Goal: Information Seeking & Learning: Learn about a topic

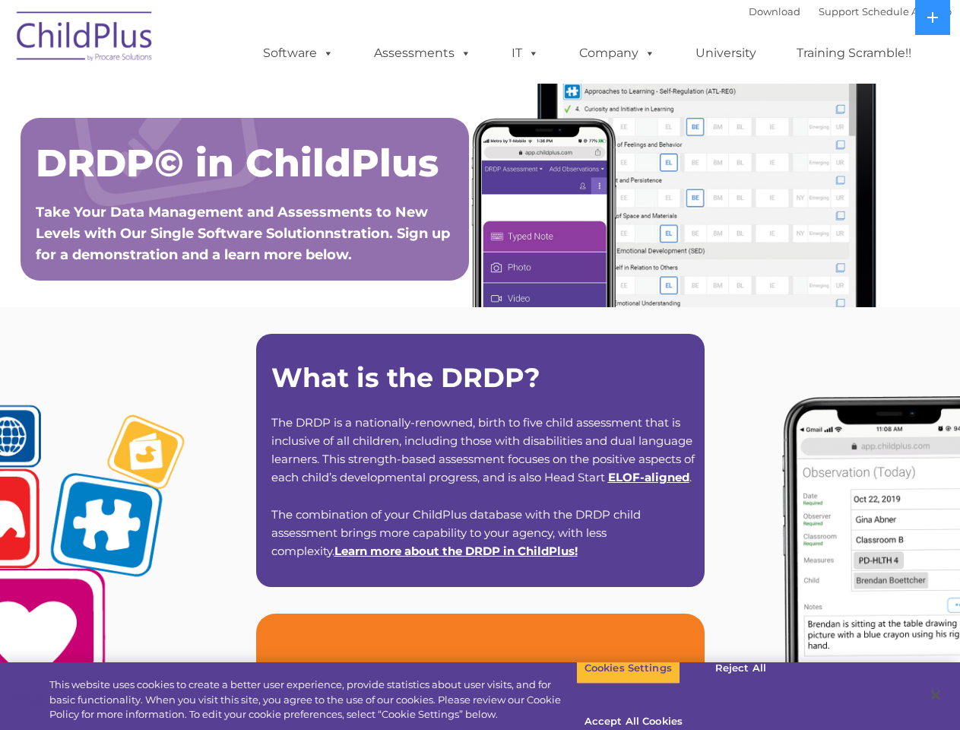
click at [480, 365] on strong "What is the DRDP?" at bounding box center [405, 377] width 269 height 33
click at [325, 52] on span at bounding box center [325, 53] width 17 height 14
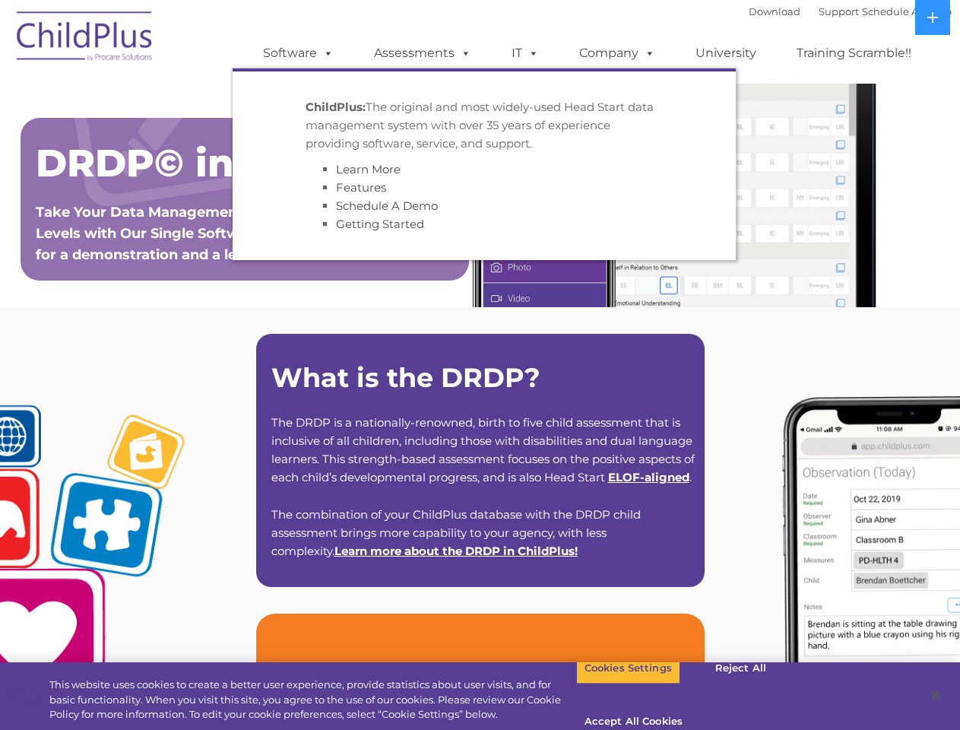
click at [463, 52] on span at bounding box center [463, 53] width 17 height 14
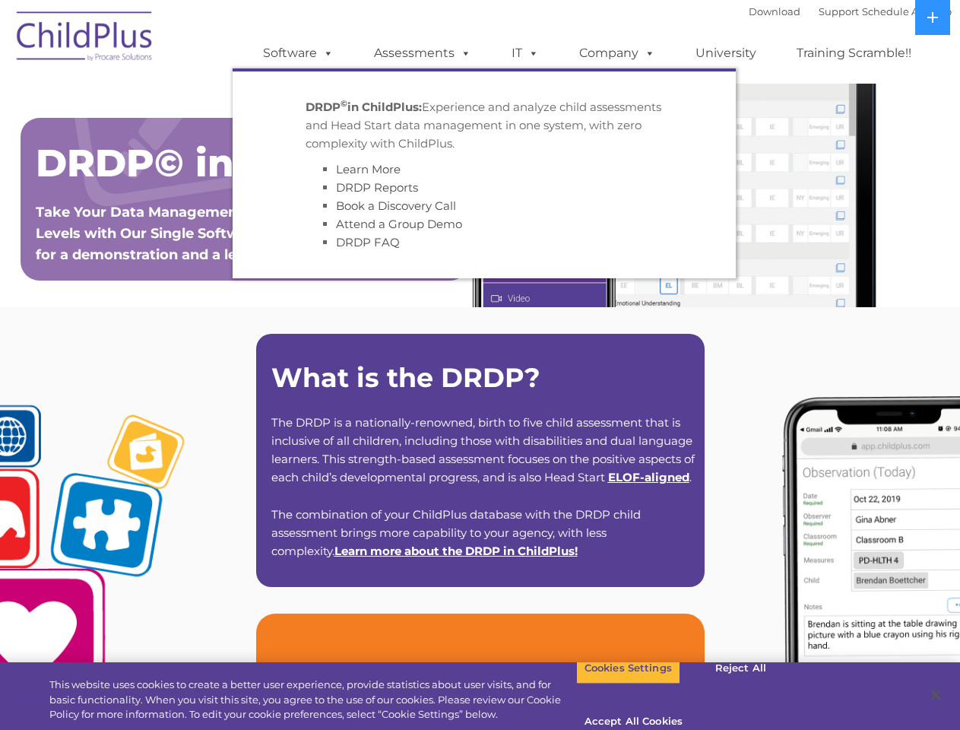
click at [525, 53] on span at bounding box center [530, 53] width 17 height 14
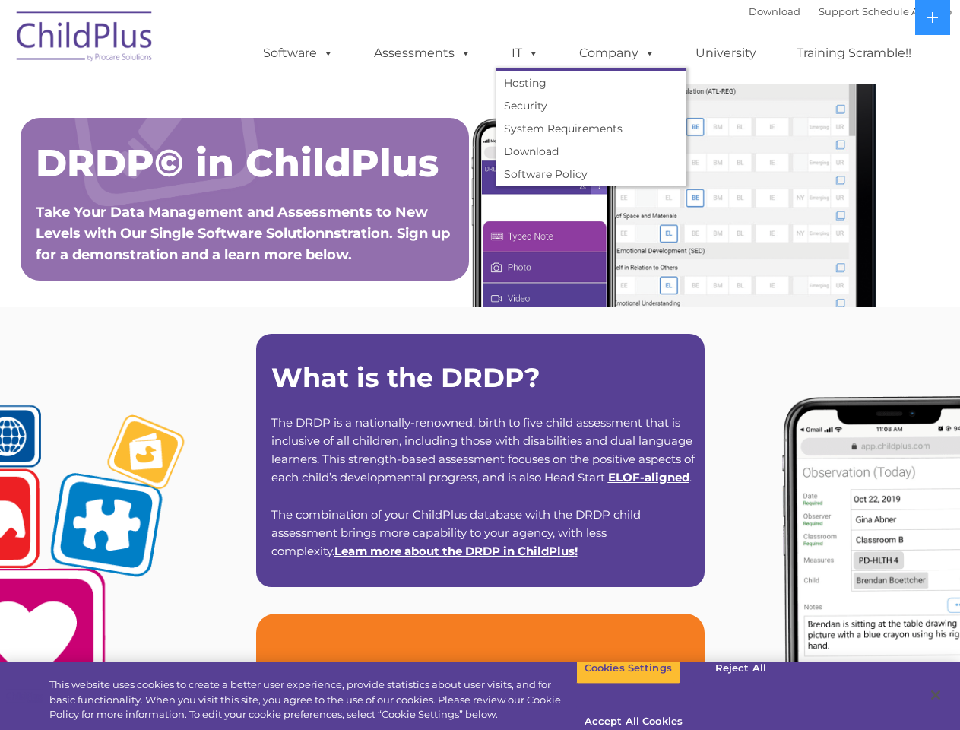
click at [531, 52] on span at bounding box center [530, 53] width 17 height 14
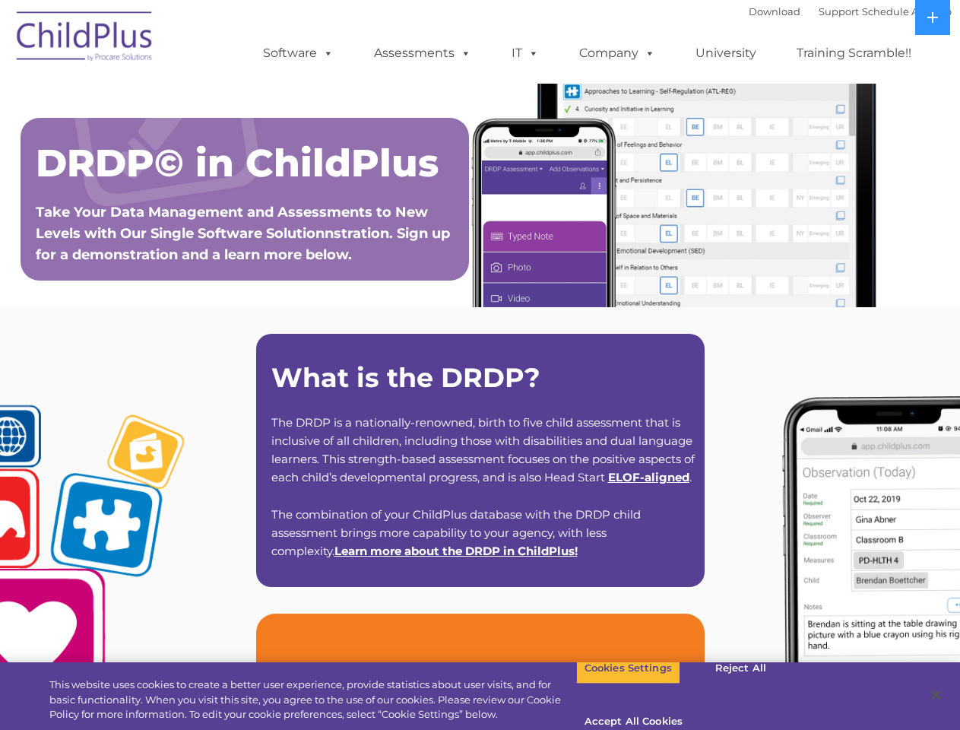
click at [617, 53] on link "Company" at bounding box center [617, 53] width 106 height 30
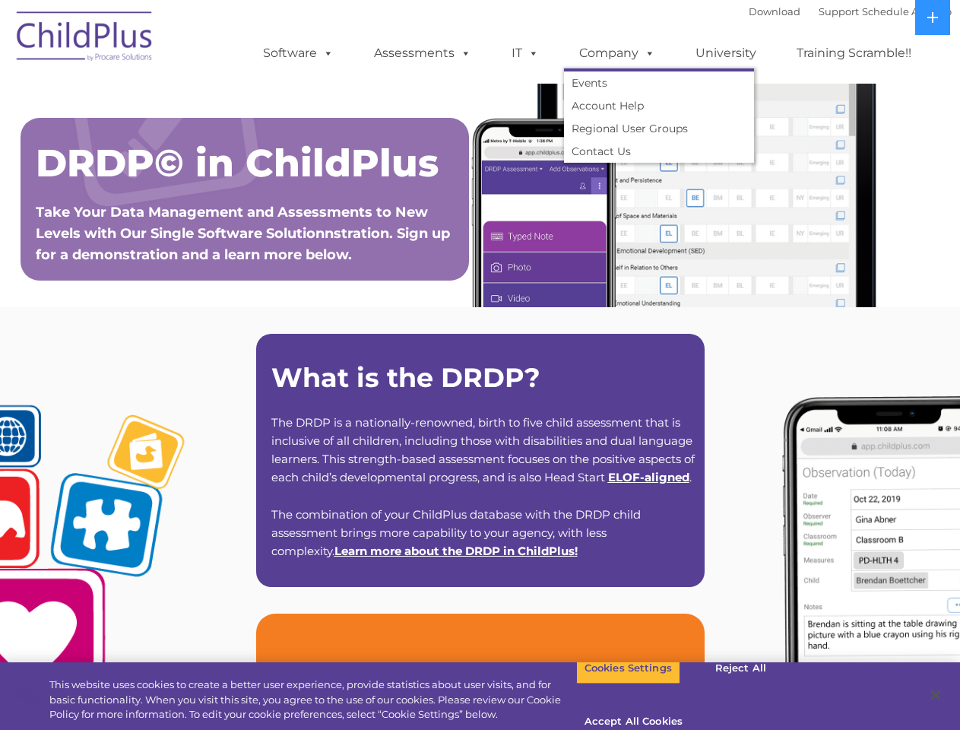
click at [646, 52] on span at bounding box center [647, 53] width 17 height 14
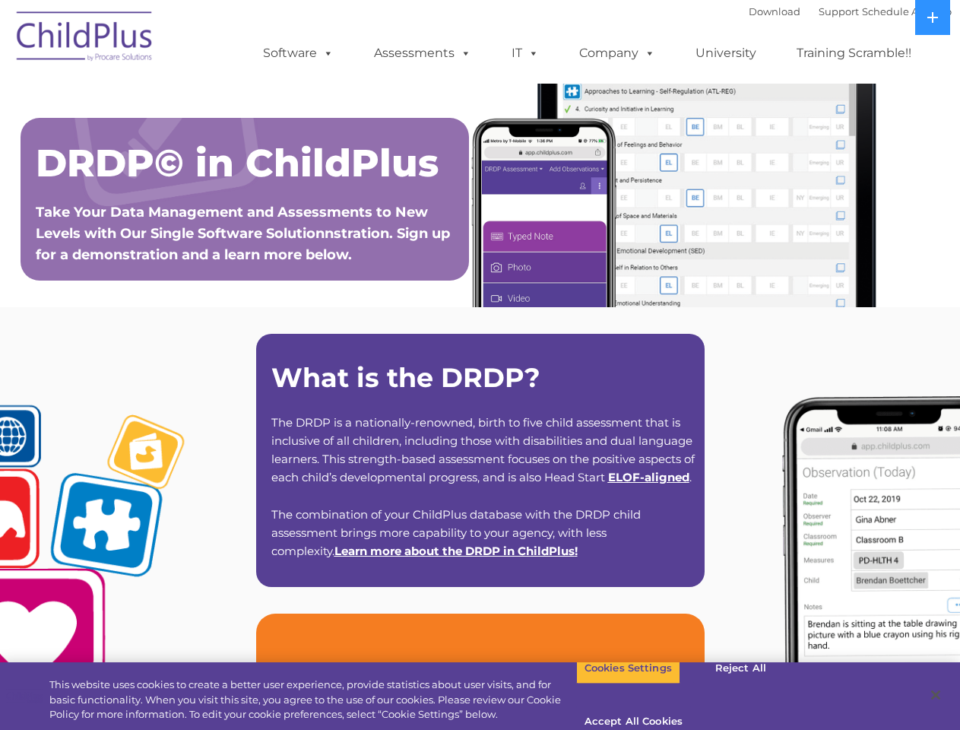
click at [933, 17] on icon at bounding box center [932, 17] width 11 height 11
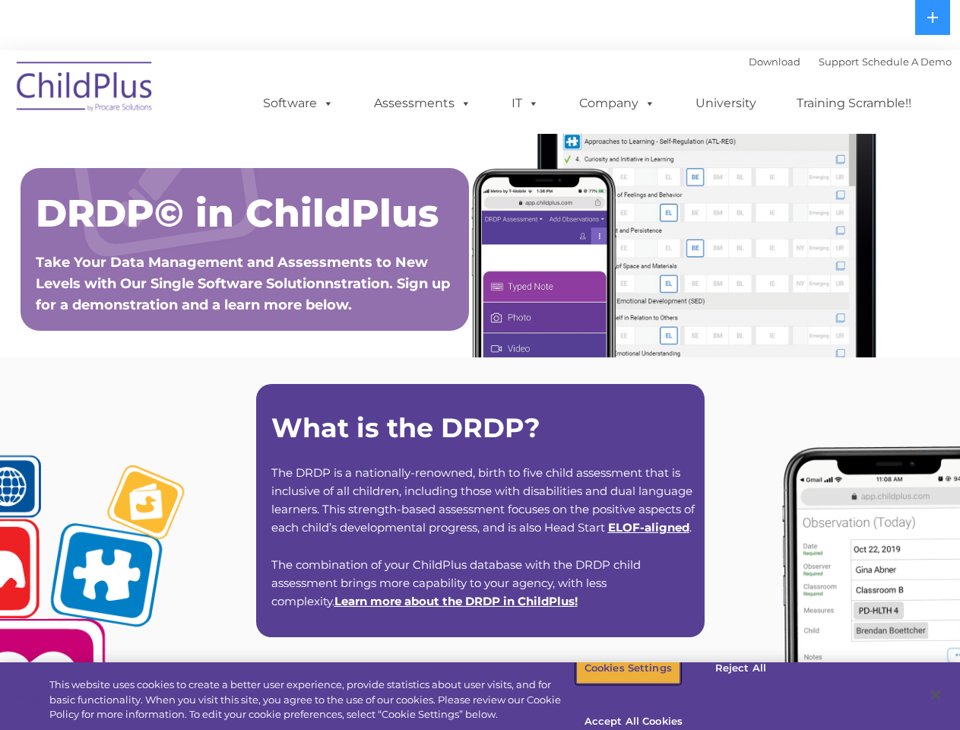
click at [617, 684] on button "Cookies Settings" at bounding box center [628, 668] width 104 height 32
